Goal: Transaction & Acquisition: Obtain resource

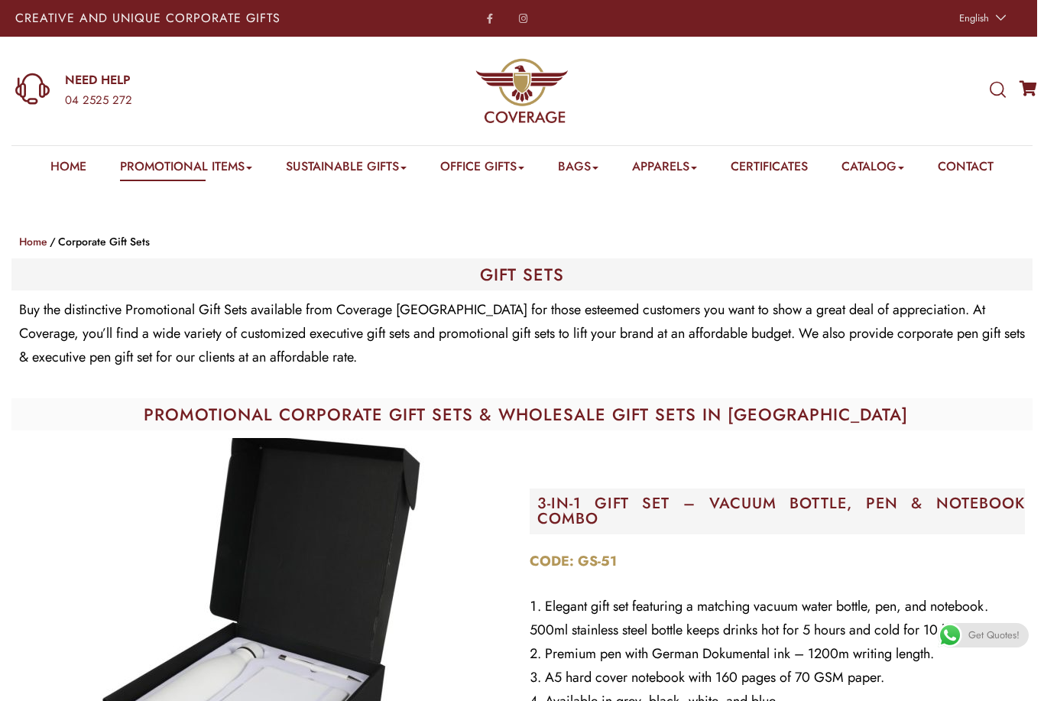
click at [496, 189] on link "USB Drive" at bounding box center [486, 189] width 47 height 0
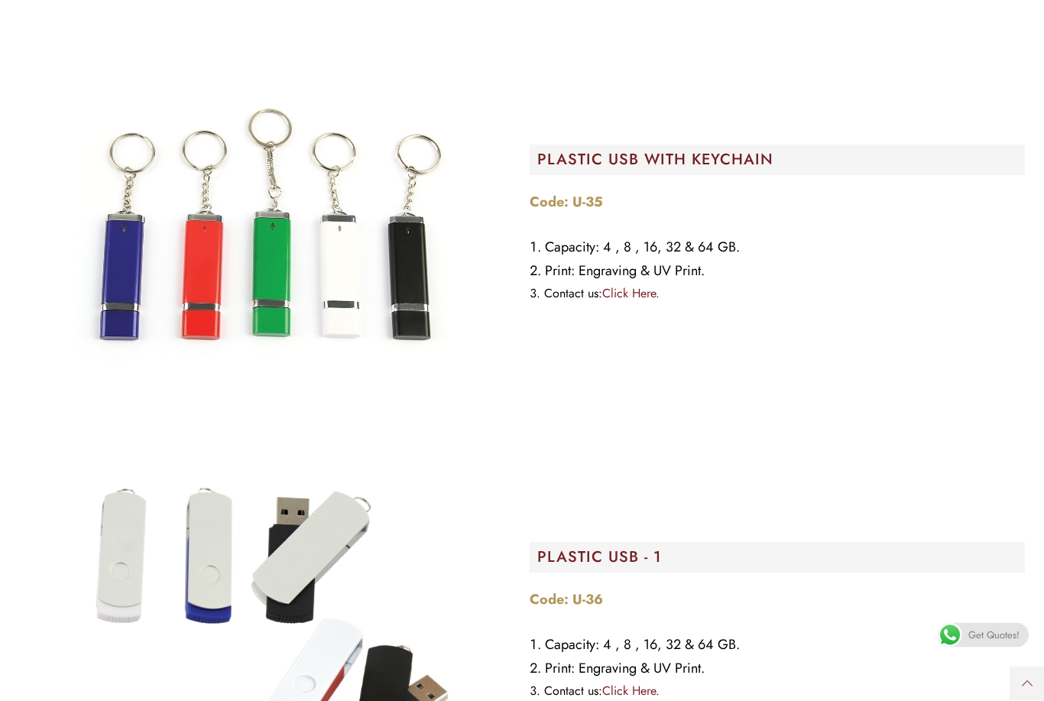
scroll to position [15110, 0]
click at [651, 293] on link "Click Here." at bounding box center [630, 293] width 57 height 18
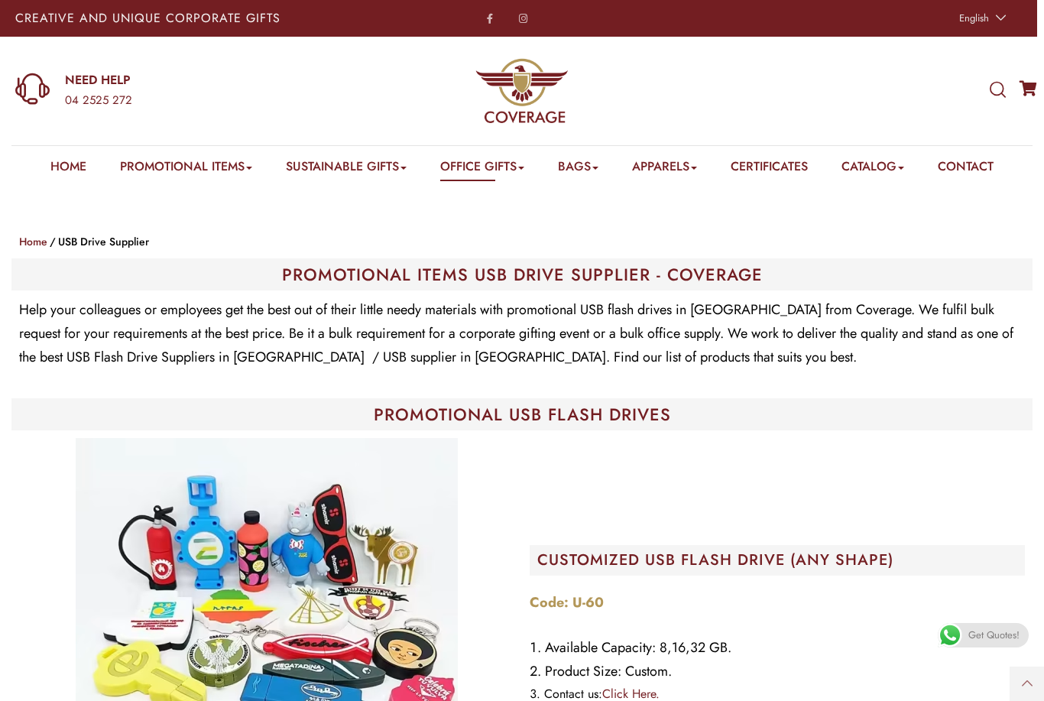
scroll to position [15159, 0]
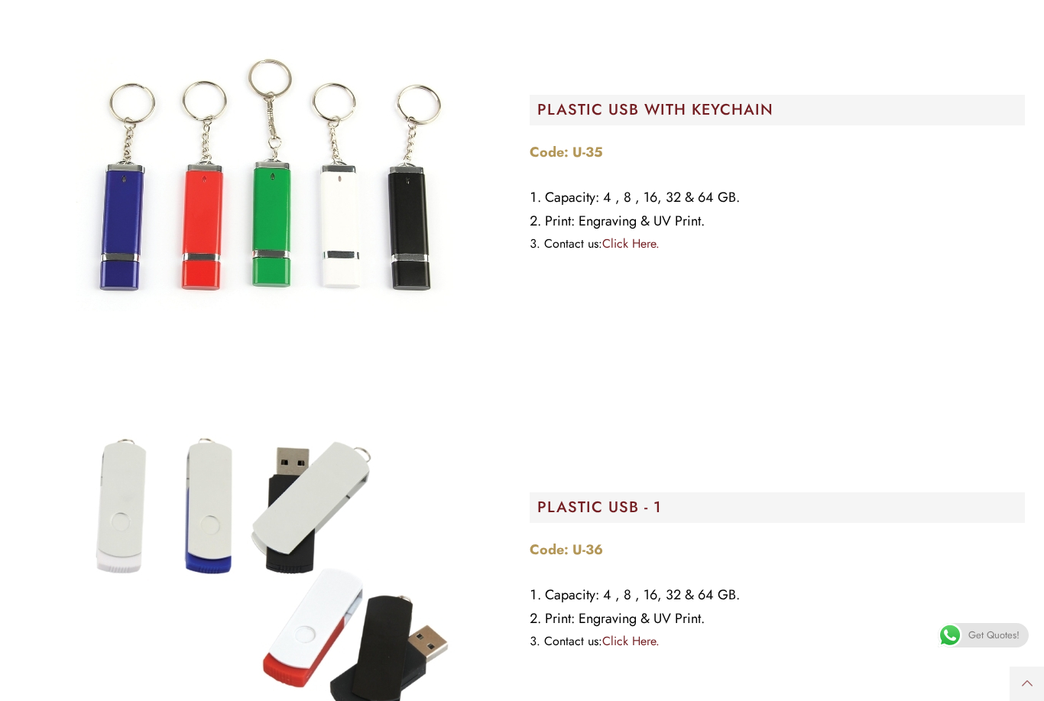
click at [966, 644] on div "Get Quotes!" at bounding box center [983, 635] width 91 height 24
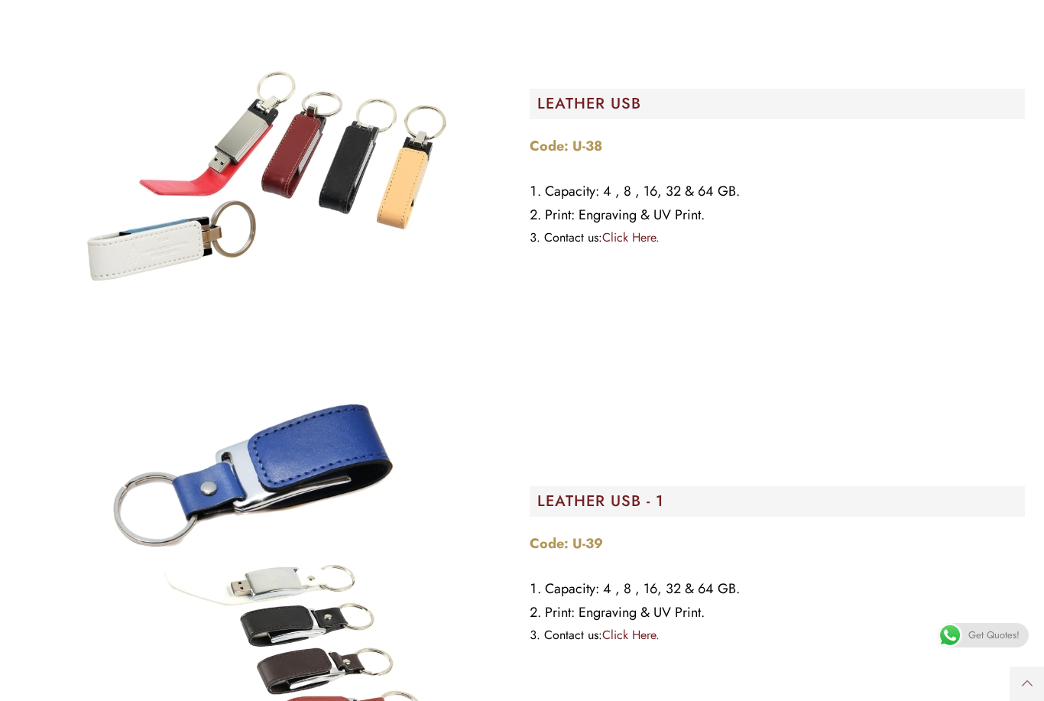
scroll to position [16412, 0]
